Goal: Navigation & Orientation: Find specific page/section

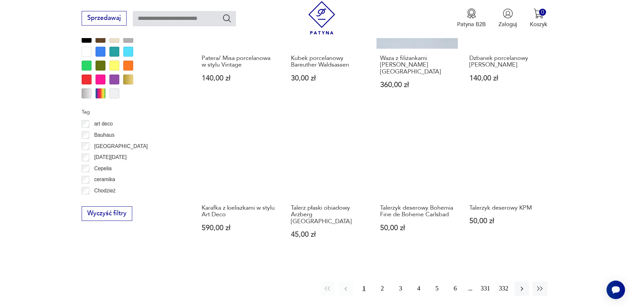
scroll to position [763, 0]
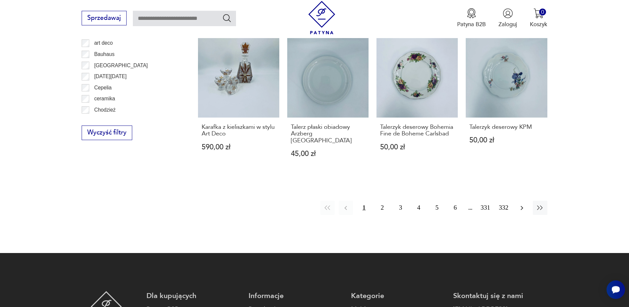
click at [520, 204] on icon "button" at bounding box center [522, 208] width 8 height 8
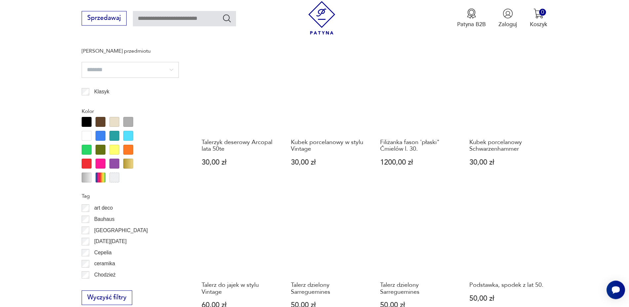
scroll to position [693, 0]
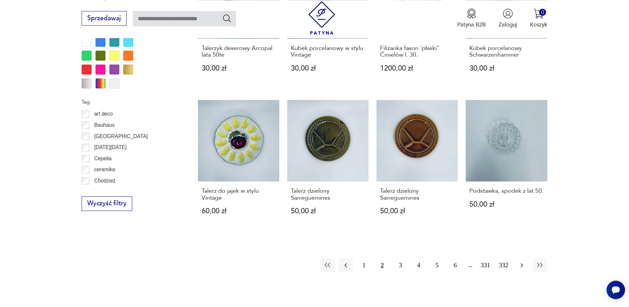
click at [524, 261] on icon "button" at bounding box center [522, 265] width 8 height 8
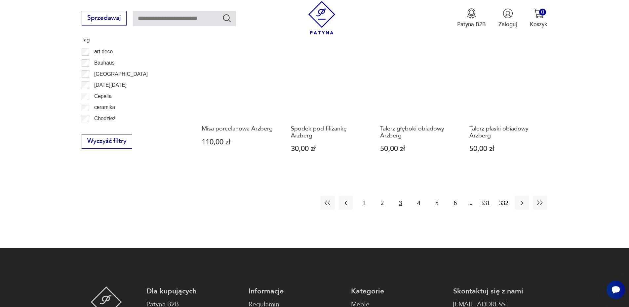
scroll to position [760, 0]
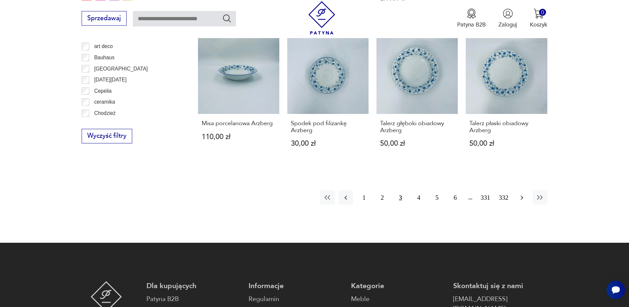
click at [525, 193] on icon "button" at bounding box center [522, 197] width 8 height 8
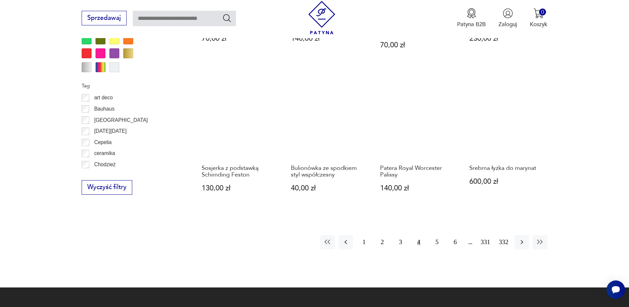
scroll to position [726, 0]
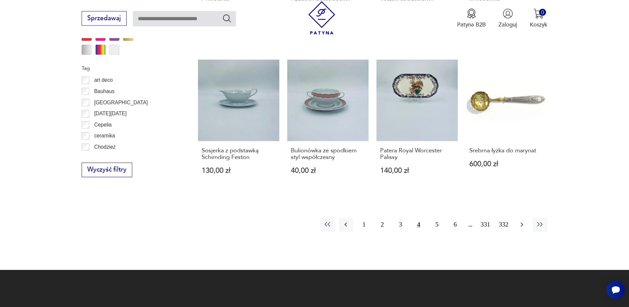
click at [524, 224] on icon "button" at bounding box center [522, 224] width 8 height 8
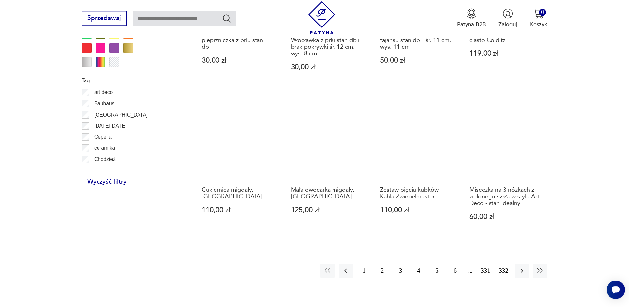
scroll to position [726, 0]
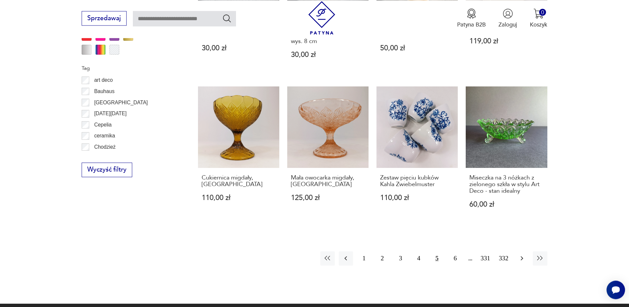
click at [523, 256] on icon "button" at bounding box center [522, 258] width 3 height 4
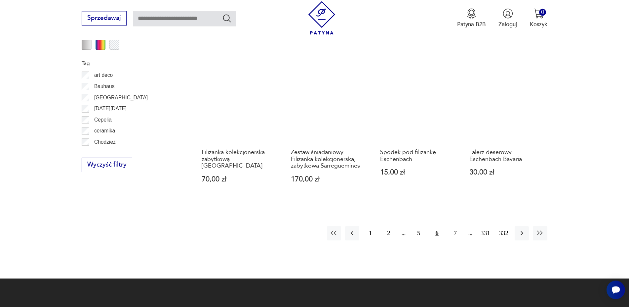
scroll to position [760, 0]
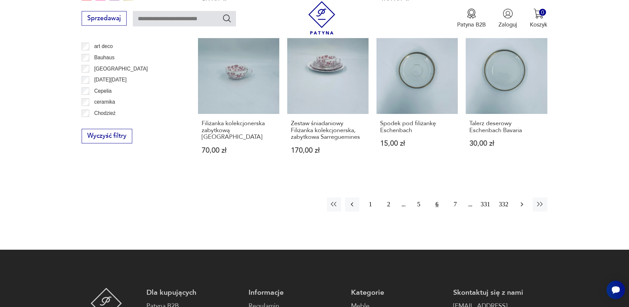
click at [520, 206] on icon "button" at bounding box center [522, 204] width 8 height 8
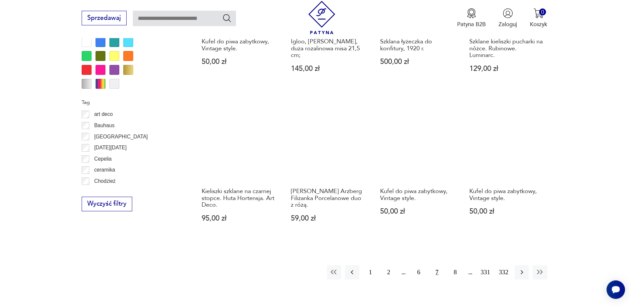
scroll to position [693, 0]
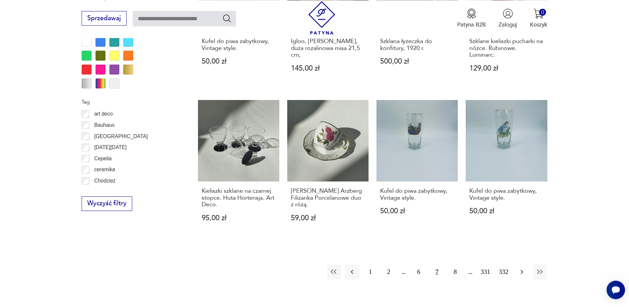
click at [523, 268] on icon "button" at bounding box center [522, 272] width 8 height 8
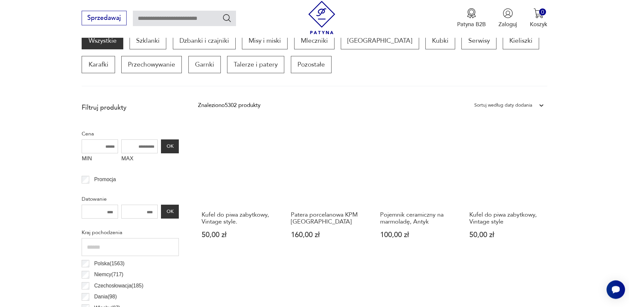
scroll to position [220, 0]
